Goal: Book appointment/travel/reservation

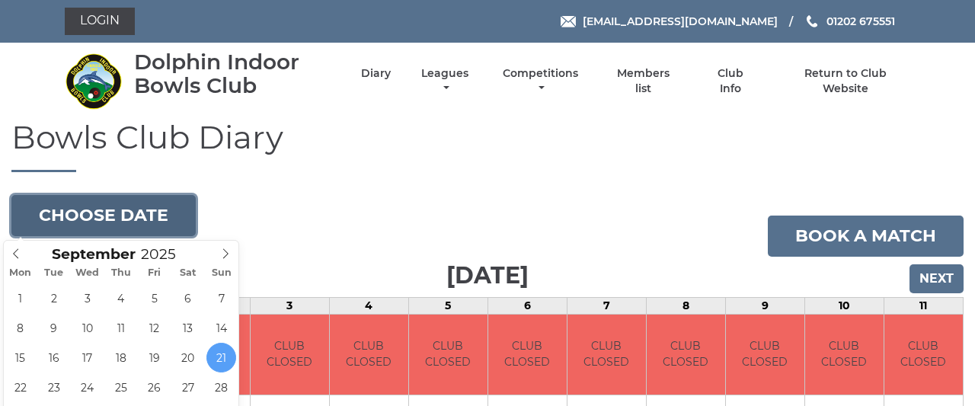
click at [145, 217] on button "Choose date" at bounding box center [103, 215] width 184 height 41
type input "2025-09-09"
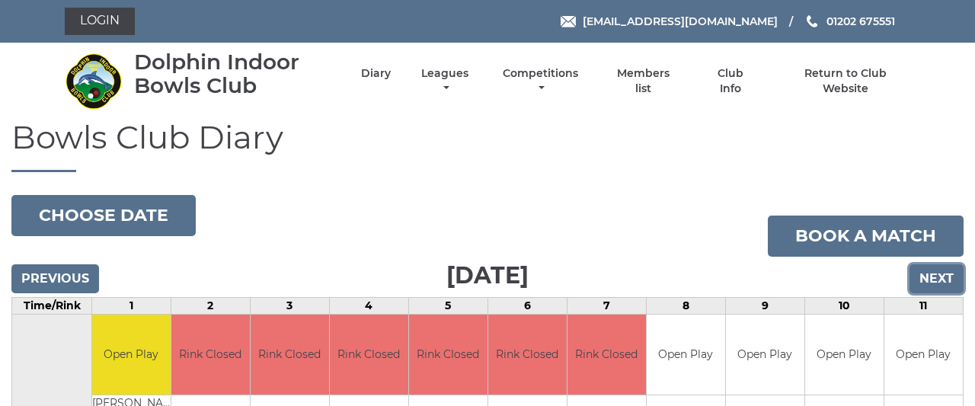
click at [940, 272] on input "Next" at bounding box center [936, 278] width 54 height 29
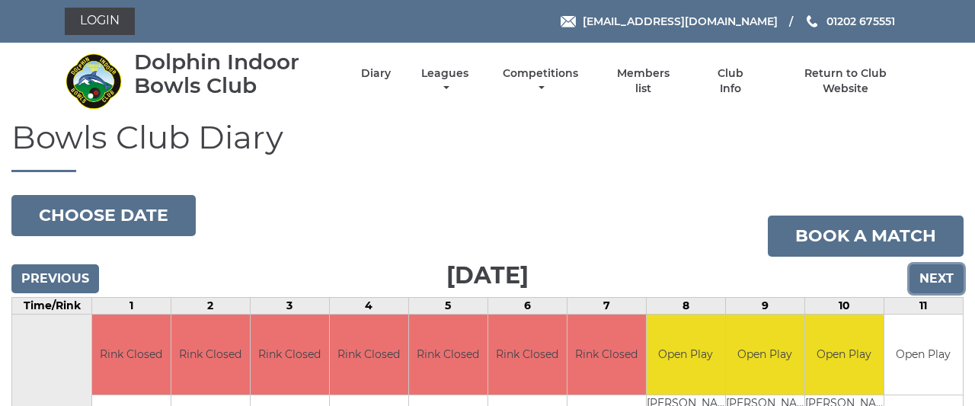
click at [940, 272] on input "Next" at bounding box center [936, 278] width 54 height 29
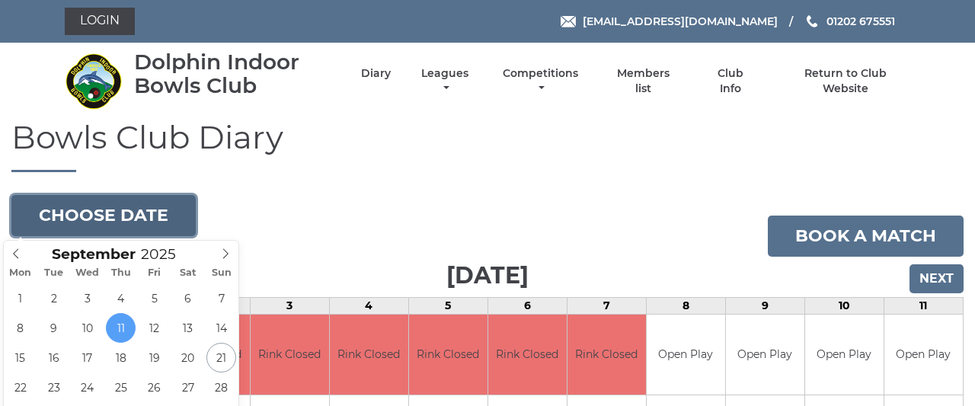
click at [101, 221] on button "Choose date" at bounding box center [103, 215] width 184 height 41
type input "2025-09-16"
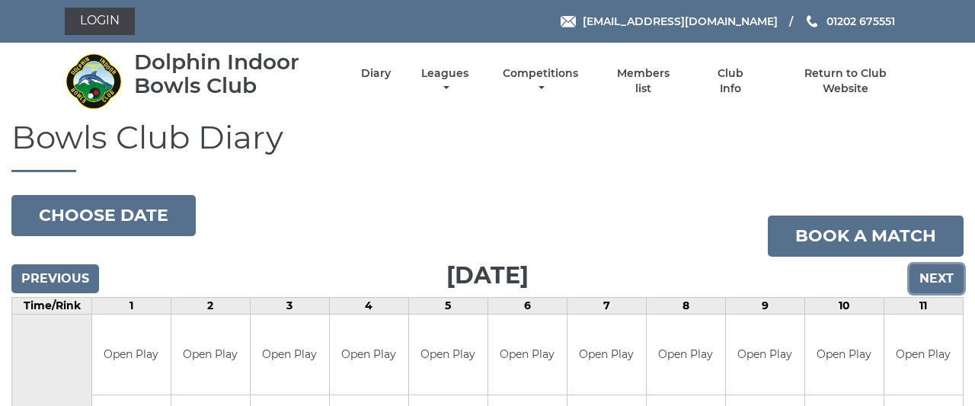
click at [935, 278] on input "Next" at bounding box center [936, 278] width 54 height 29
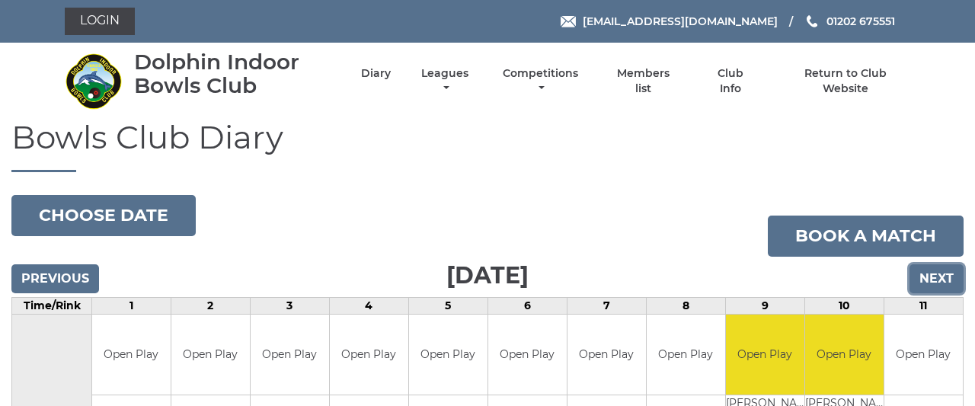
click at [935, 278] on input "Next" at bounding box center [936, 278] width 54 height 29
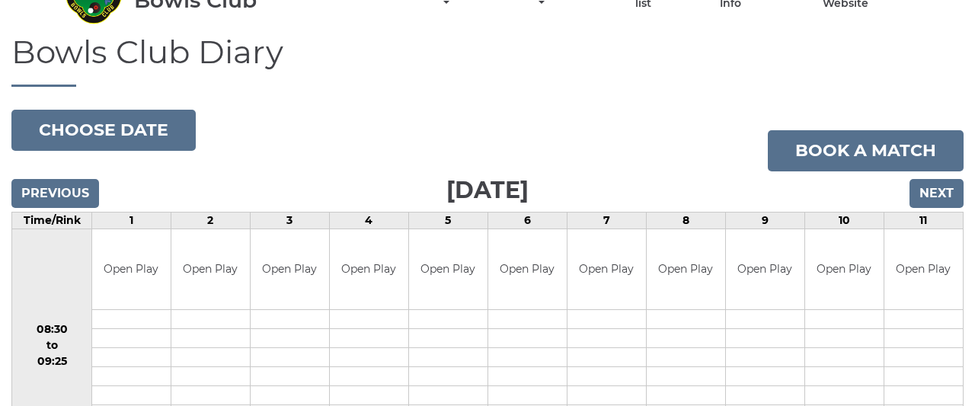
scroll to position [79, 0]
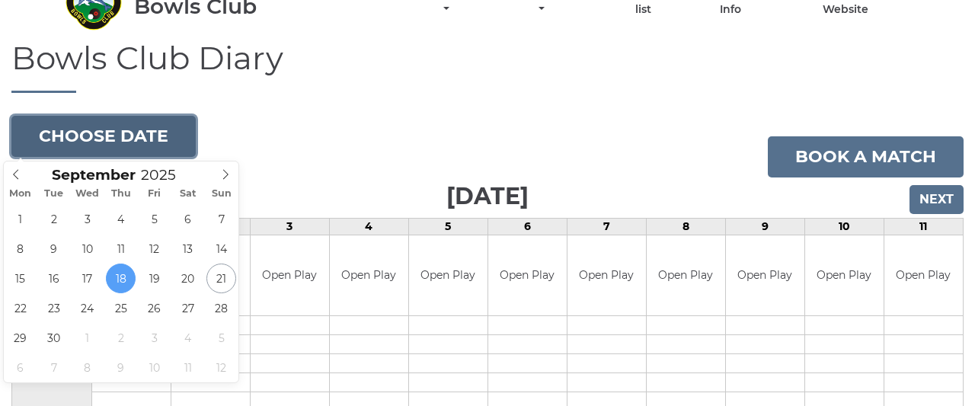
click at [132, 130] on button "Choose date" at bounding box center [103, 136] width 184 height 41
type input "2025-09-23"
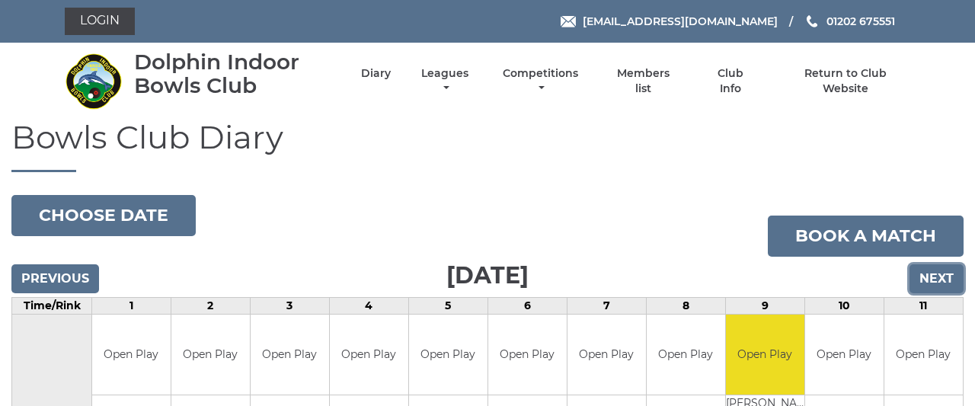
click at [920, 276] on input "Next" at bounding box center [936, 278] width 54 height 29
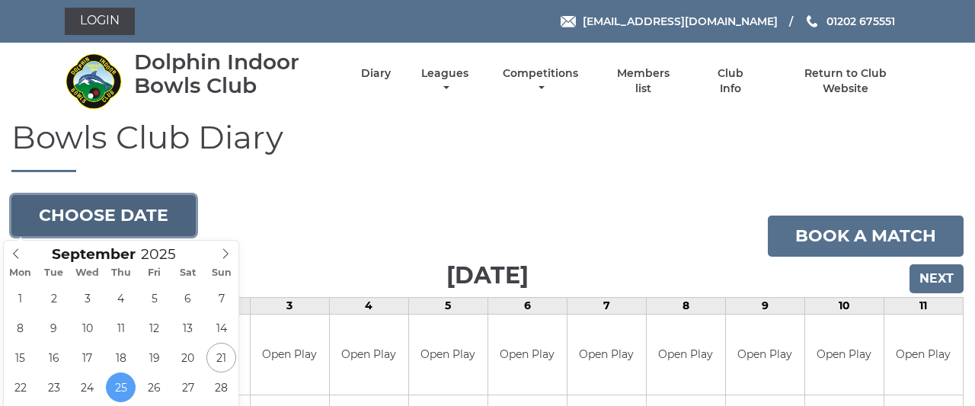
click at [151, 213] on button "Choose date" at bounding box center [103, 215] width 184 height 41
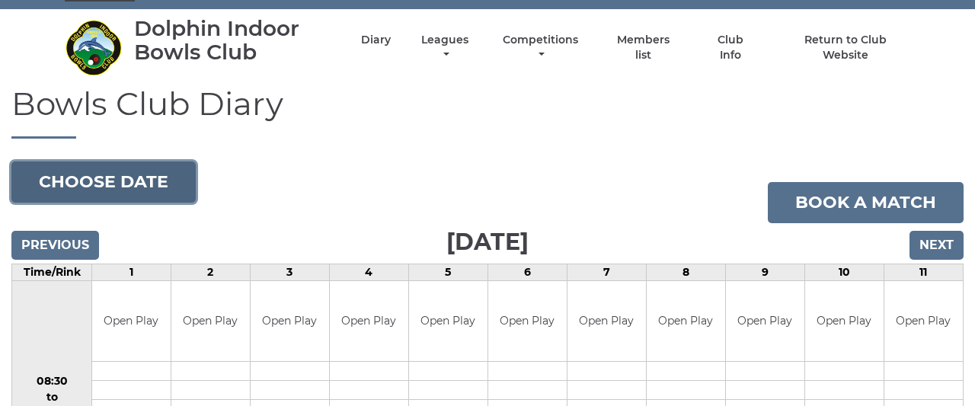
scroll to position [40, 0]
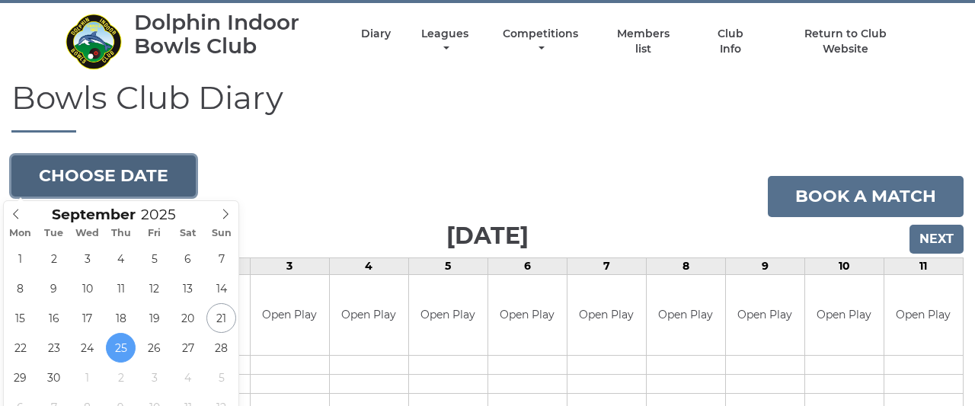
click at [129, 174] on button "Choose date" at bounding box center [103, 175] width 184 height 41
type input "[DATE]"
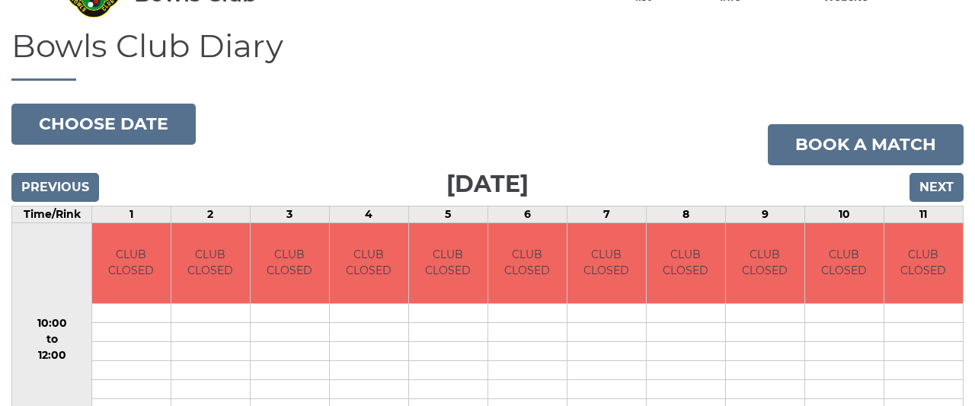
scroll to position [92, 0]
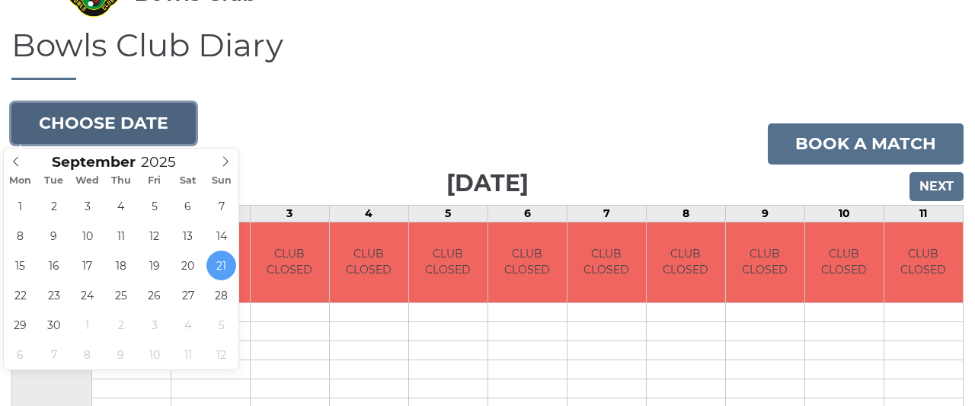
click at [174, 118] on button "Choose date" at bounding box center [103, 123] width 184 height 41
type input "[DATE]"
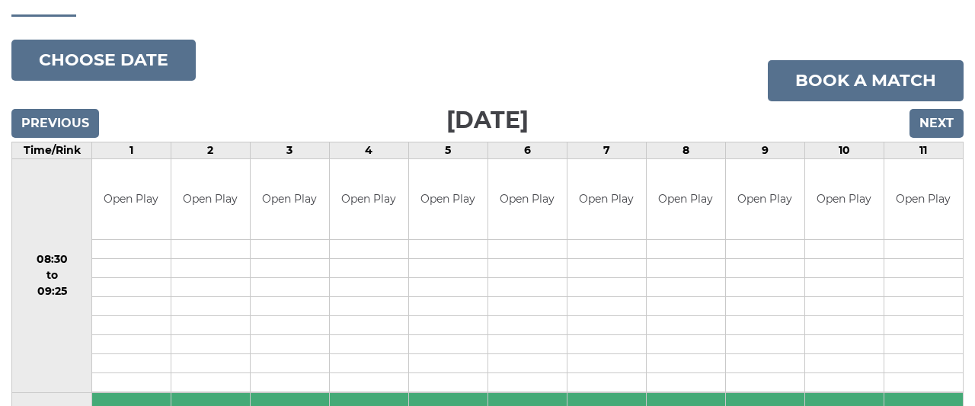
scroll to position [151, 0]
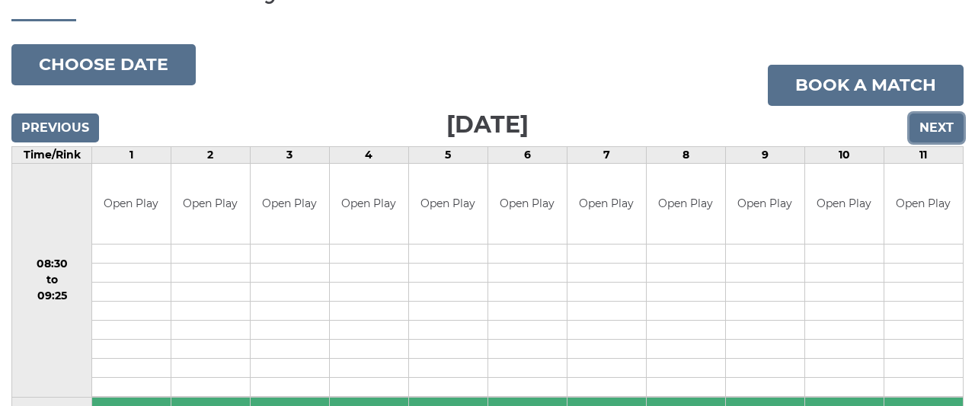
click at [953, 123] on input "Next" at bounding box center [936, 127] width 54 height 29
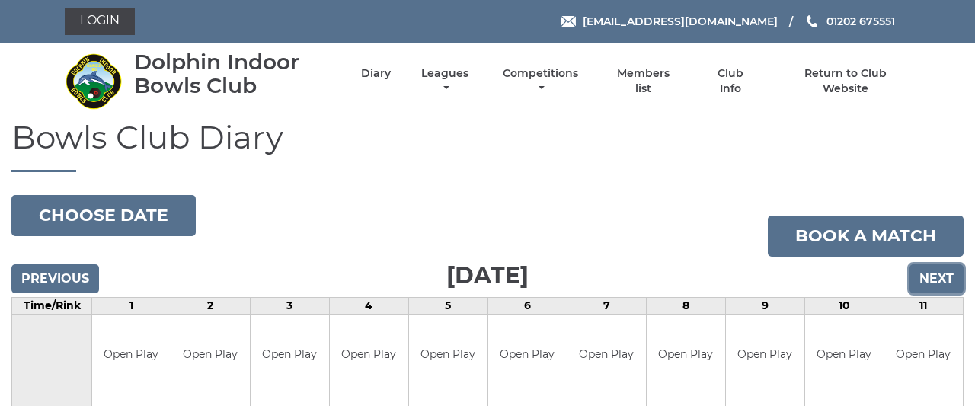
click at [940, 273] on input "Next" at bounding box center [936, 278] width 54 height 29
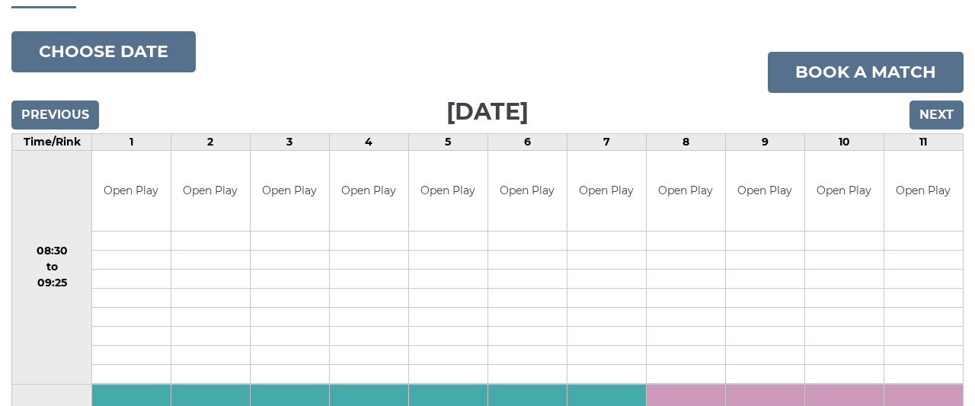
scroll to position [124, 0]
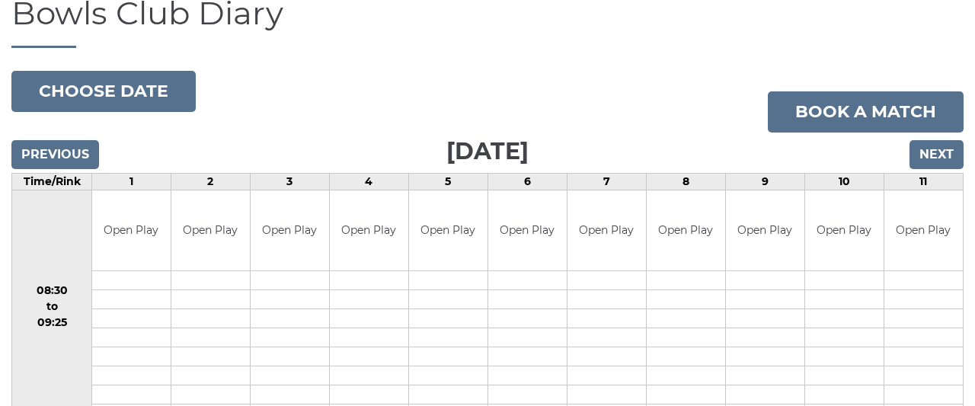
drag, startPoint x: 966, startPoint y: 3, endPoint x: 969, endPoint y: -106, distance: 108.9
